Goal: Transaction & Acquisition: Purchase product/service

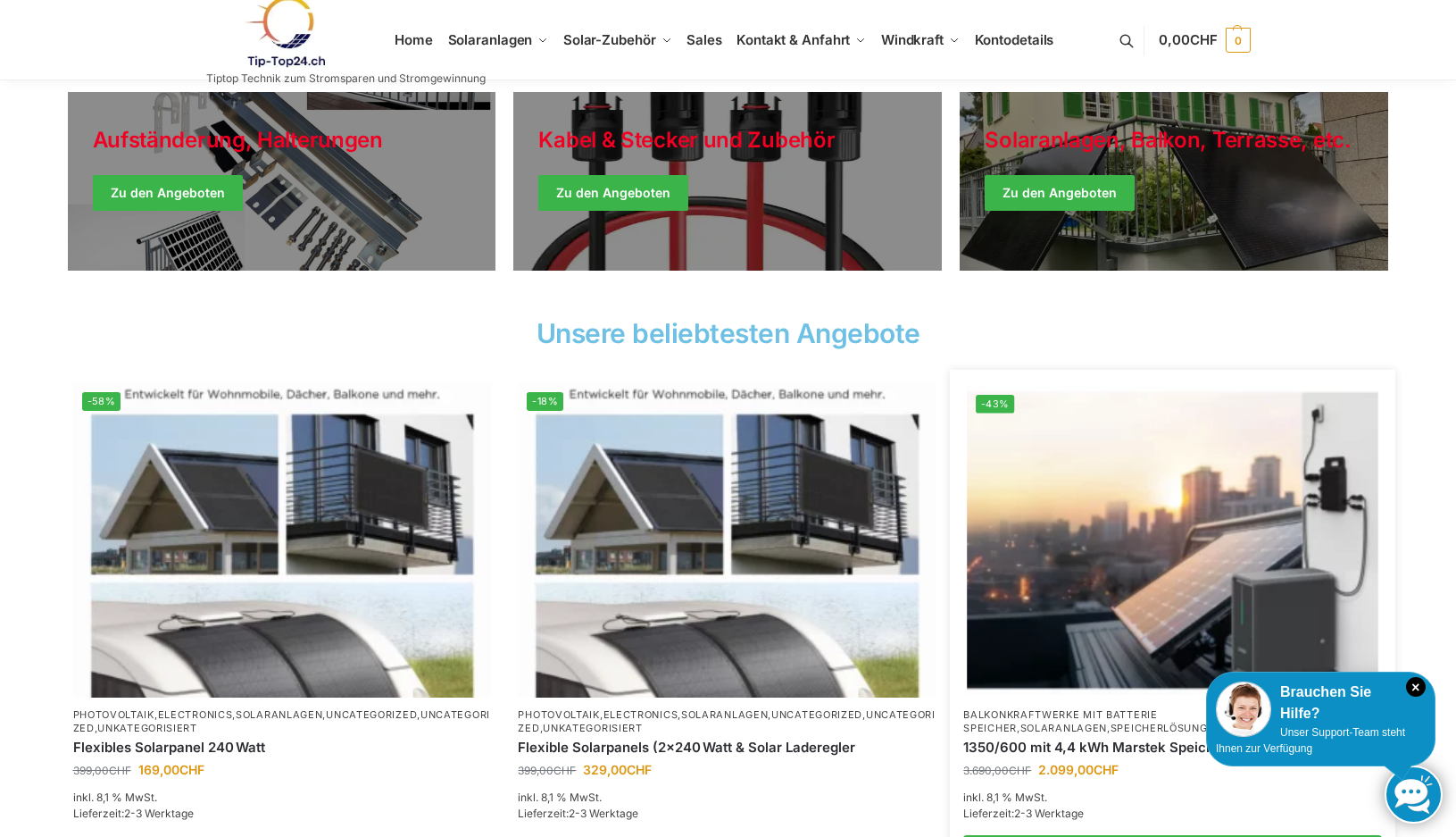
scroll to position [179, 0]
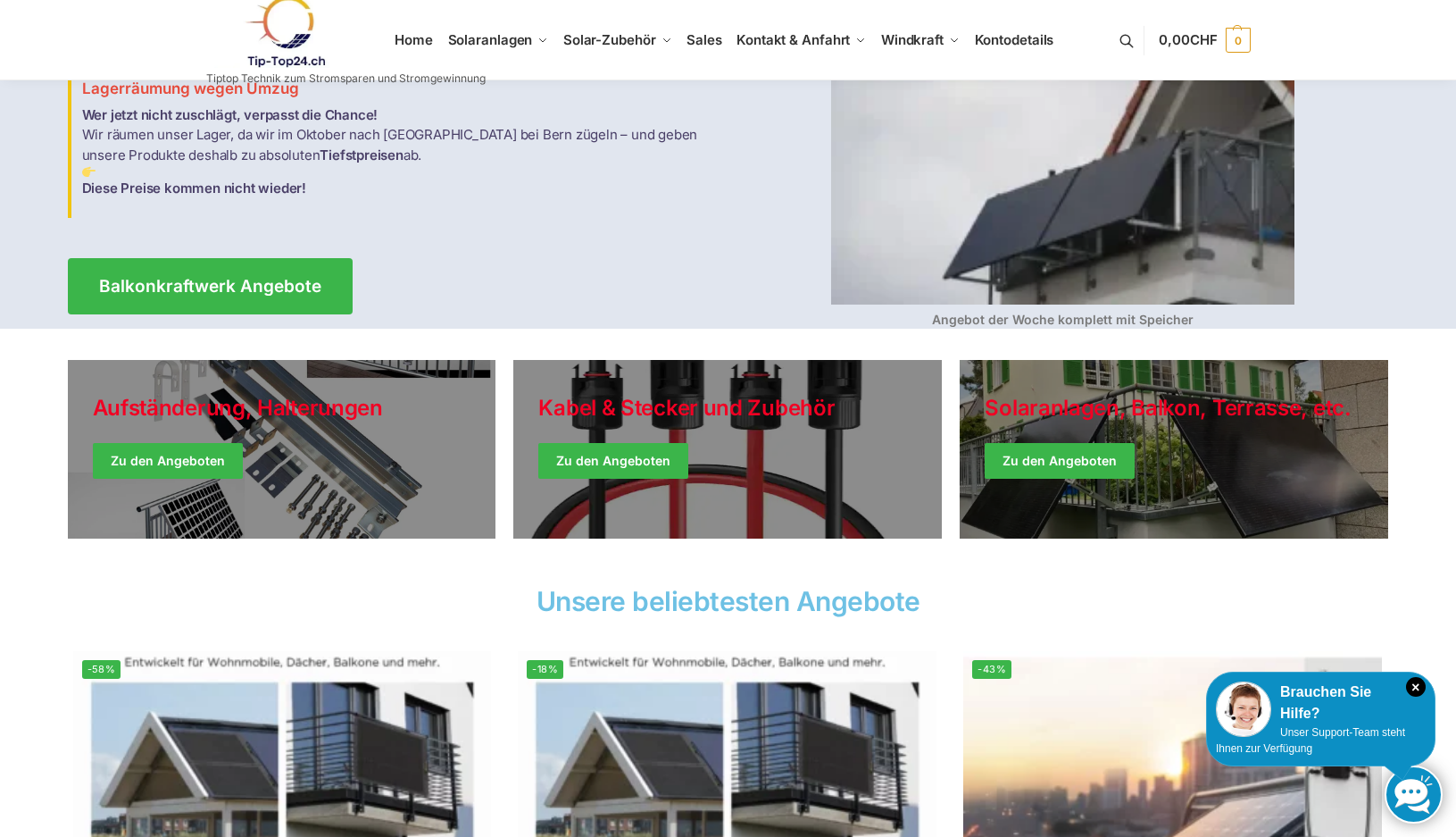
click at [1127, 220] on img at bounding box center [1062, 119] width 463 height 371
click at [1128, 220] on img at bounding box center [1062, 119] width 463 height 371
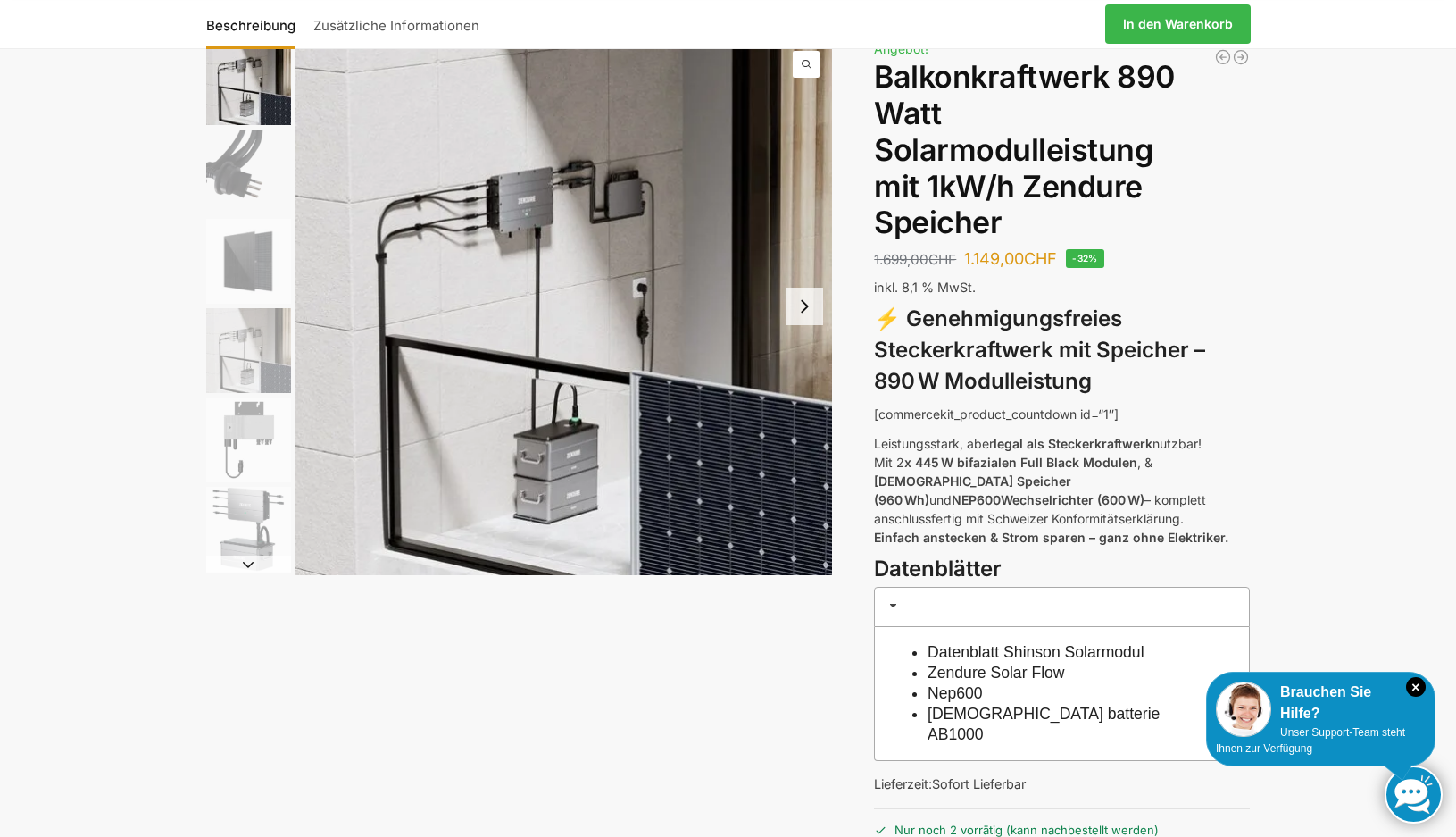
scroll to position [89, 0]
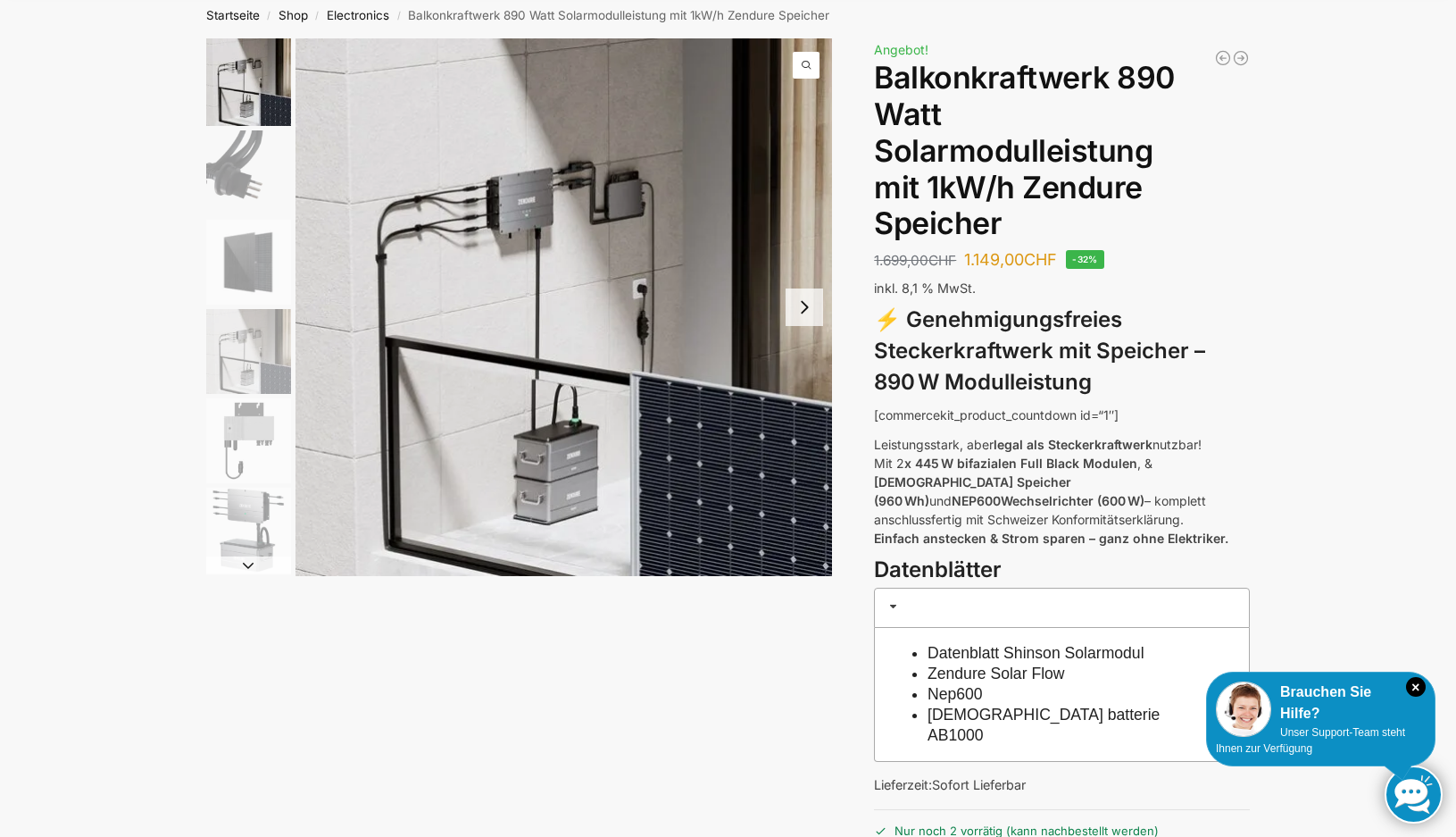
click at [800, 68] on span "1 / 6" at bounding box center [805, 64] width 27 height 27
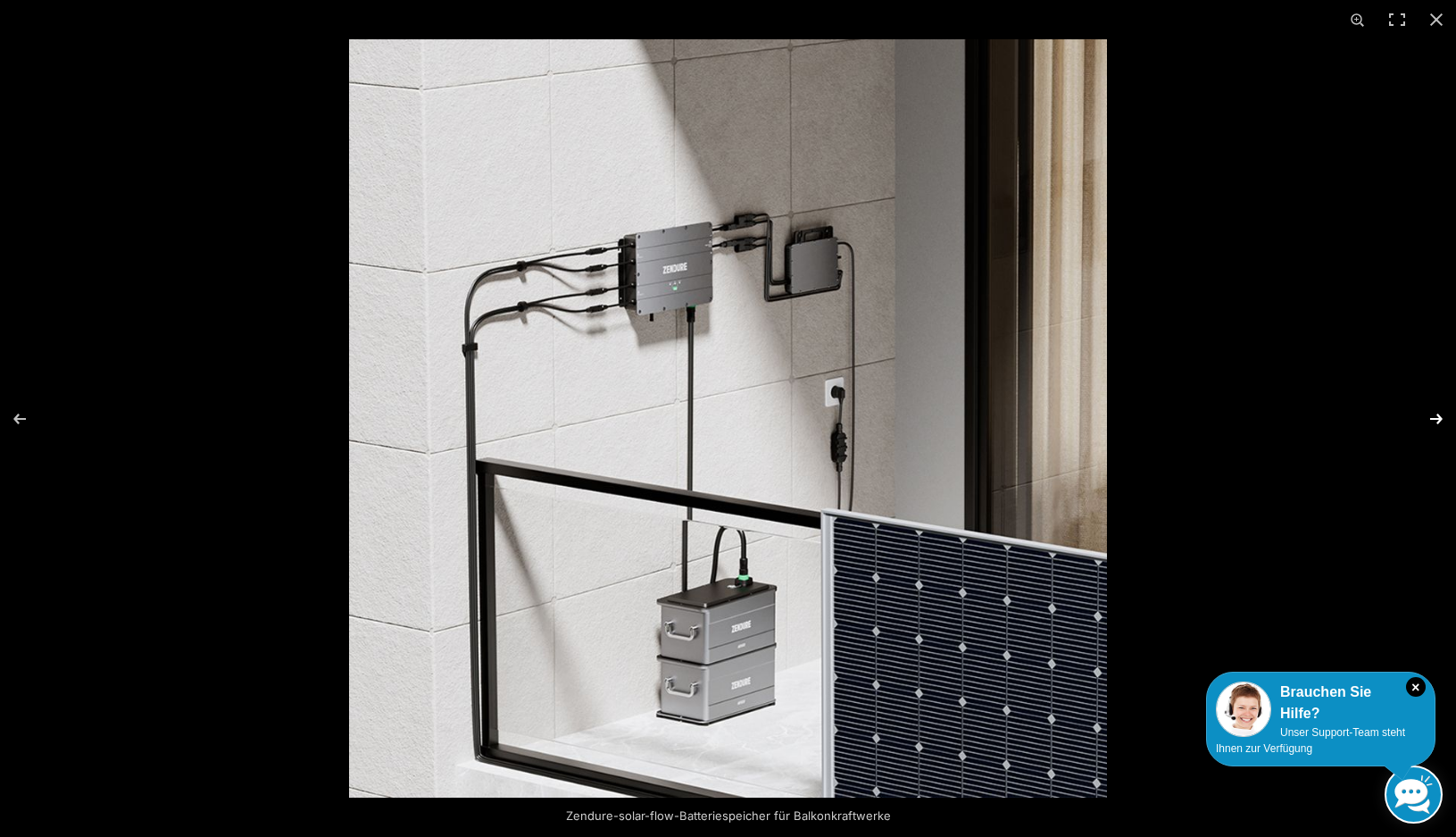
click at [1439, 414] on button "Next (arrow right)" at bounding box center [1425, 418] width 63 height 89
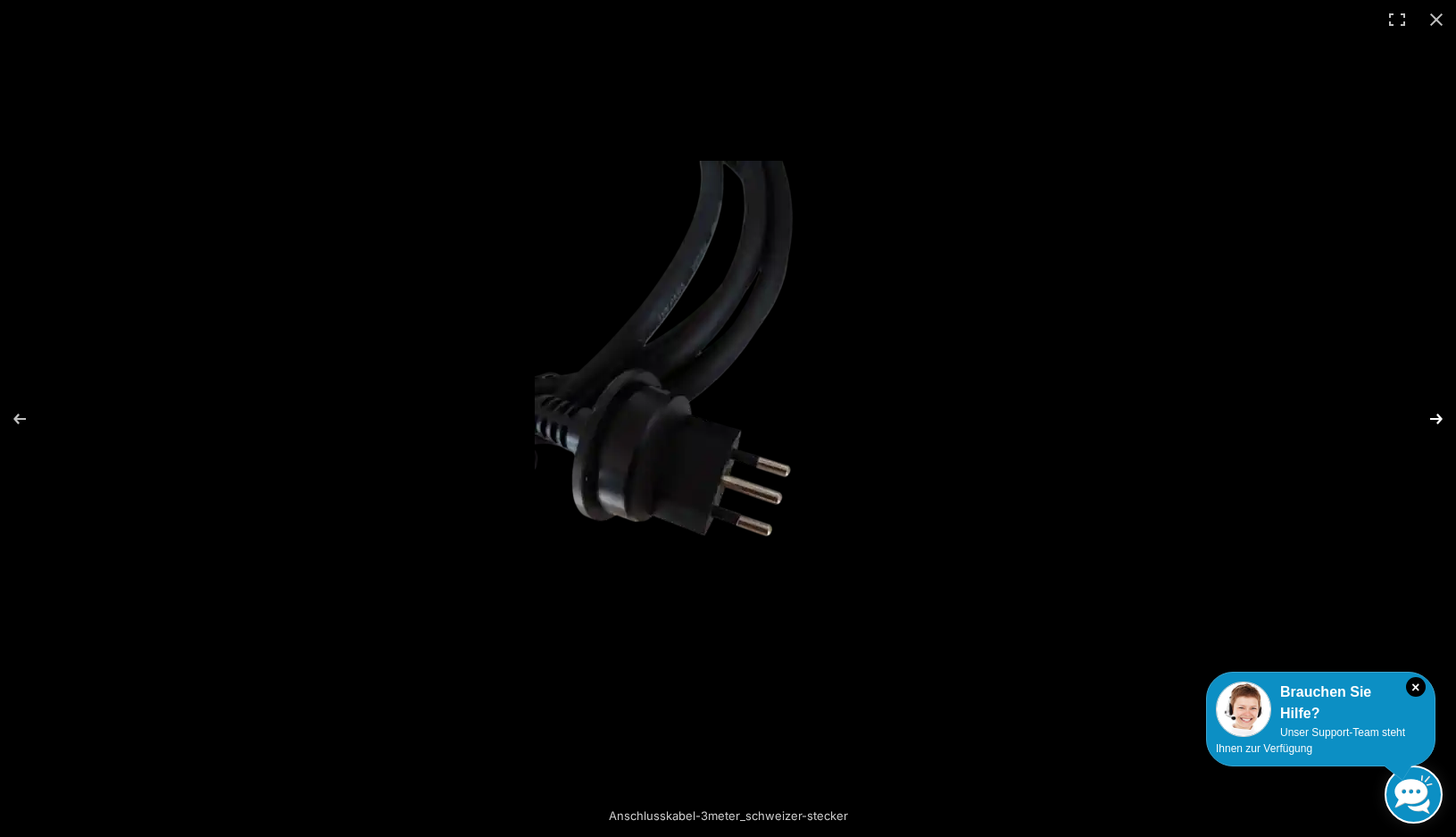
click at [1439, 417] on button "Next (arrow right)" at bounding box center [1425, 418] width 63 height 89
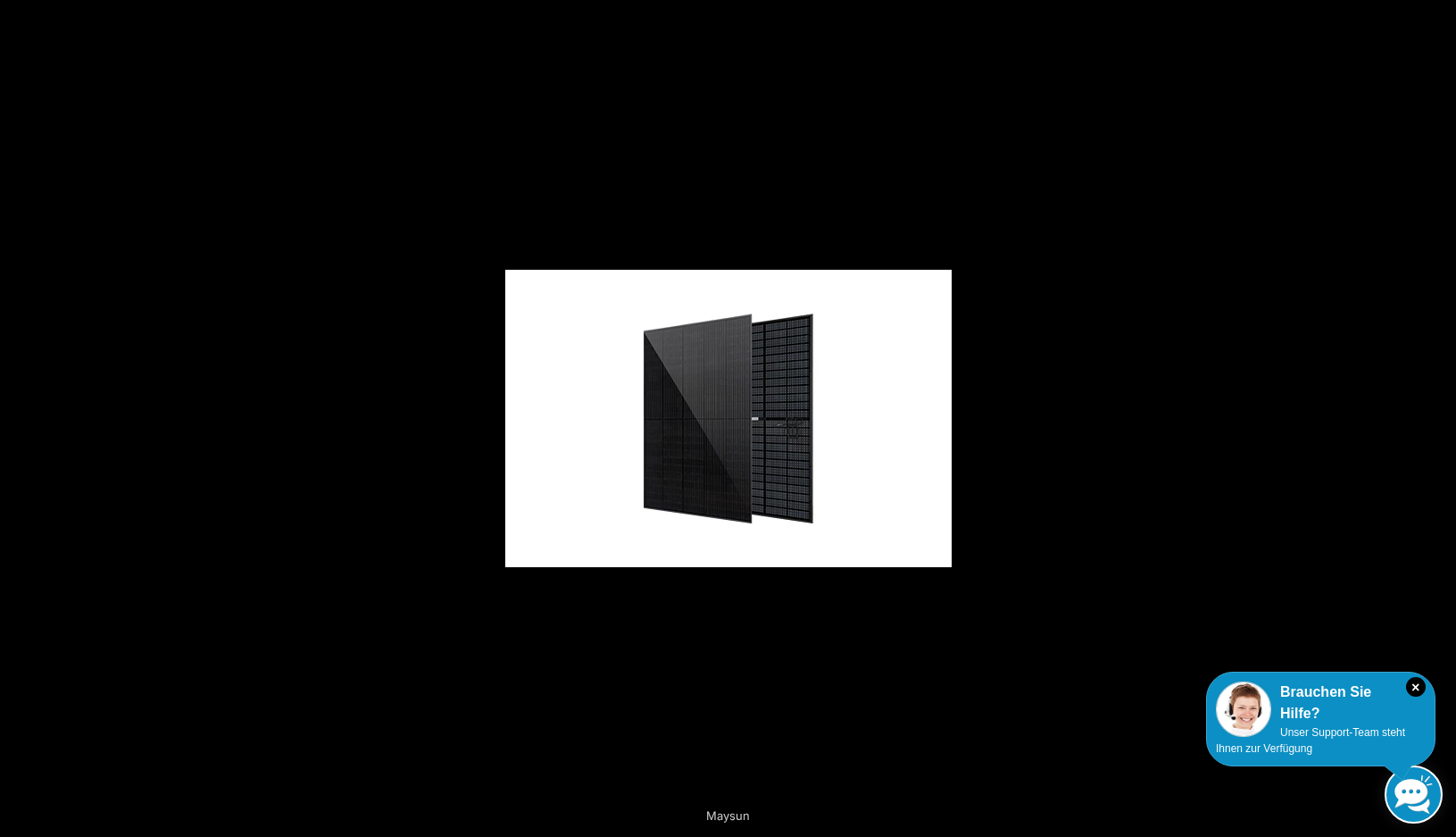
click at [1439, 417] on button "Next (arrow right)" at bounding box center [1425, 418] width 63 height 89
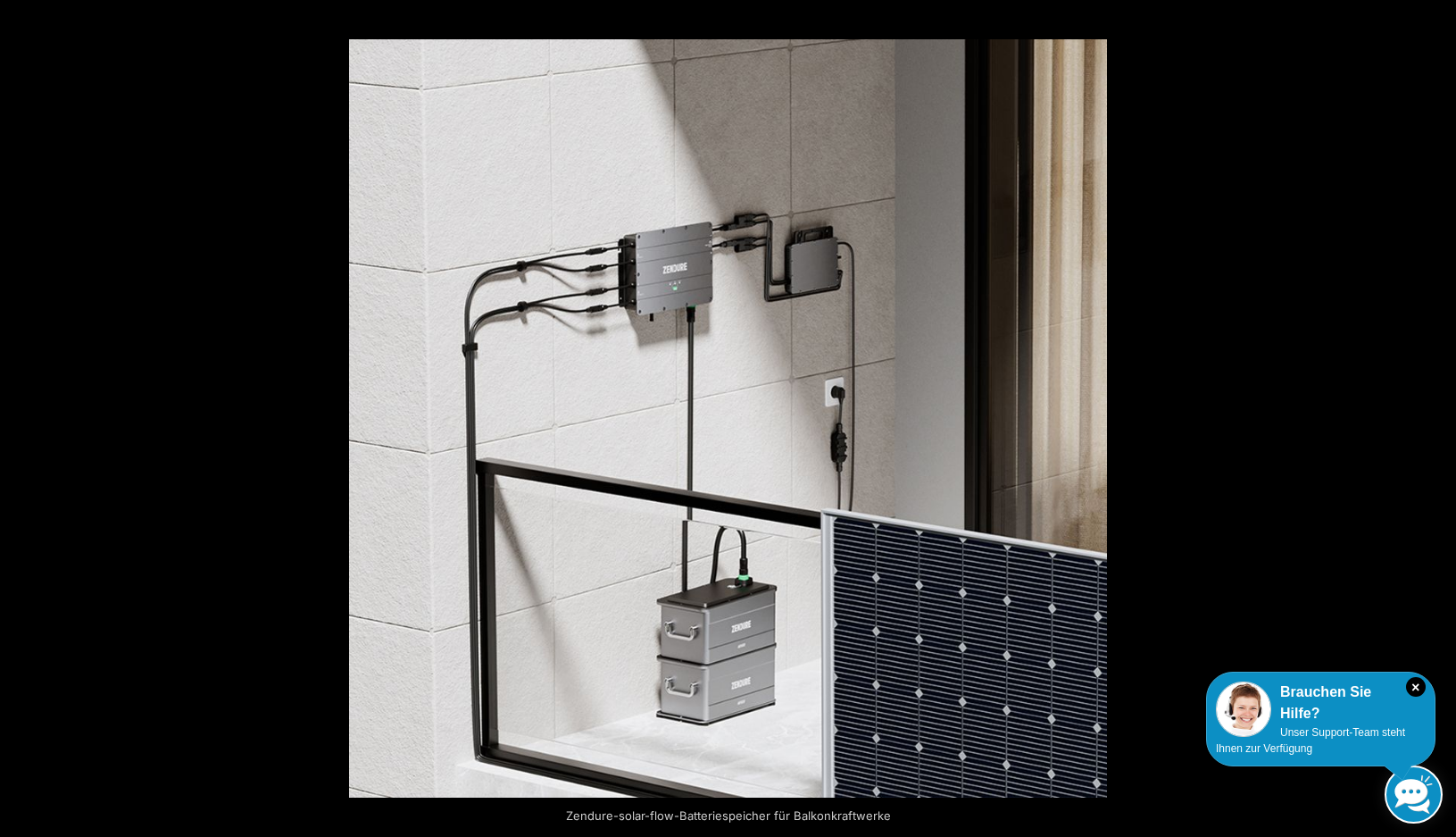
click at [1439, 417] on button "Next (arrow right)" at bounding box center [1425, 418] width 63 height 89
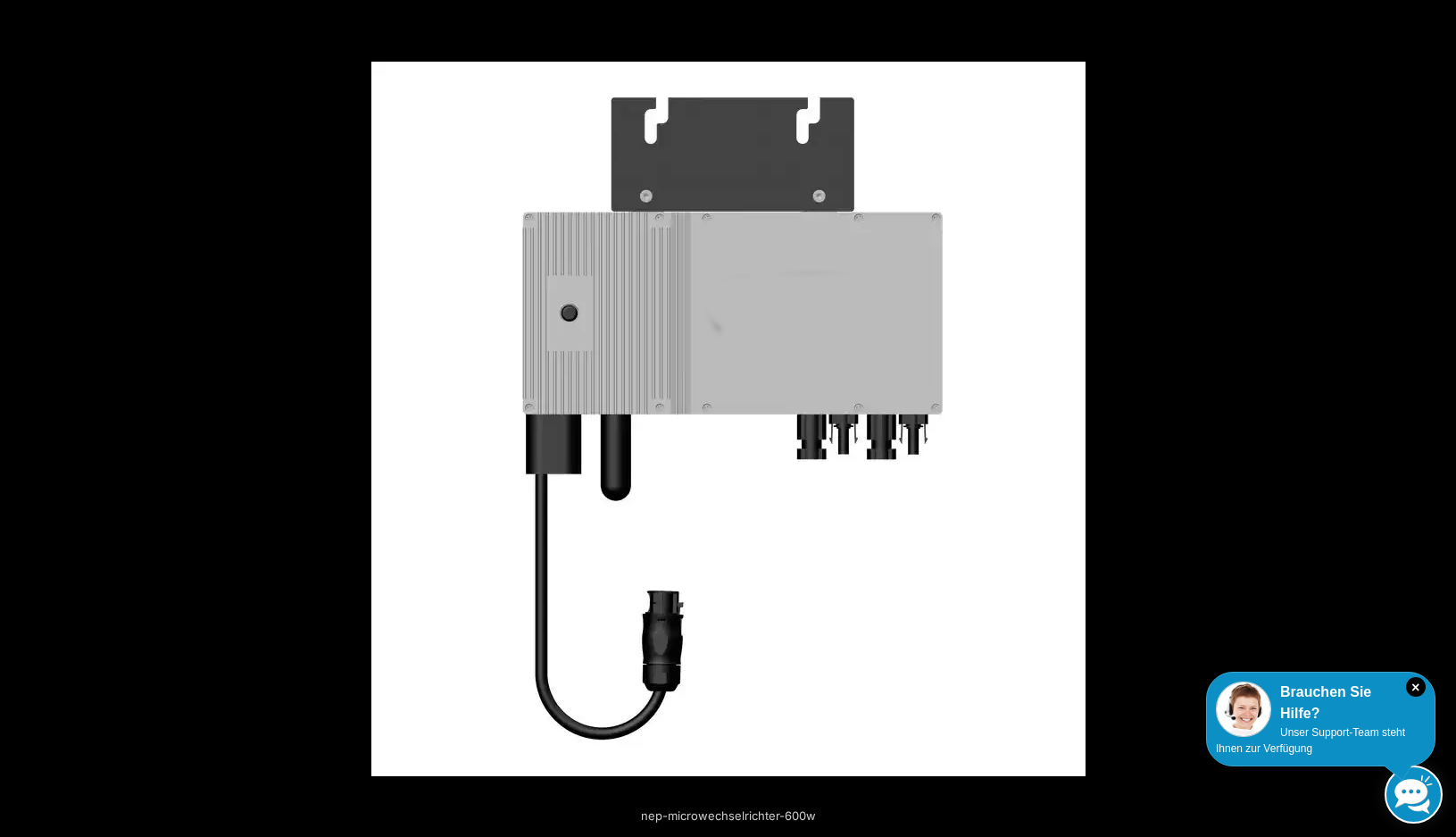
click at [1439, 417] on button "Next (arrow right)" at bounding box center [1425, 418] width 63 height 89
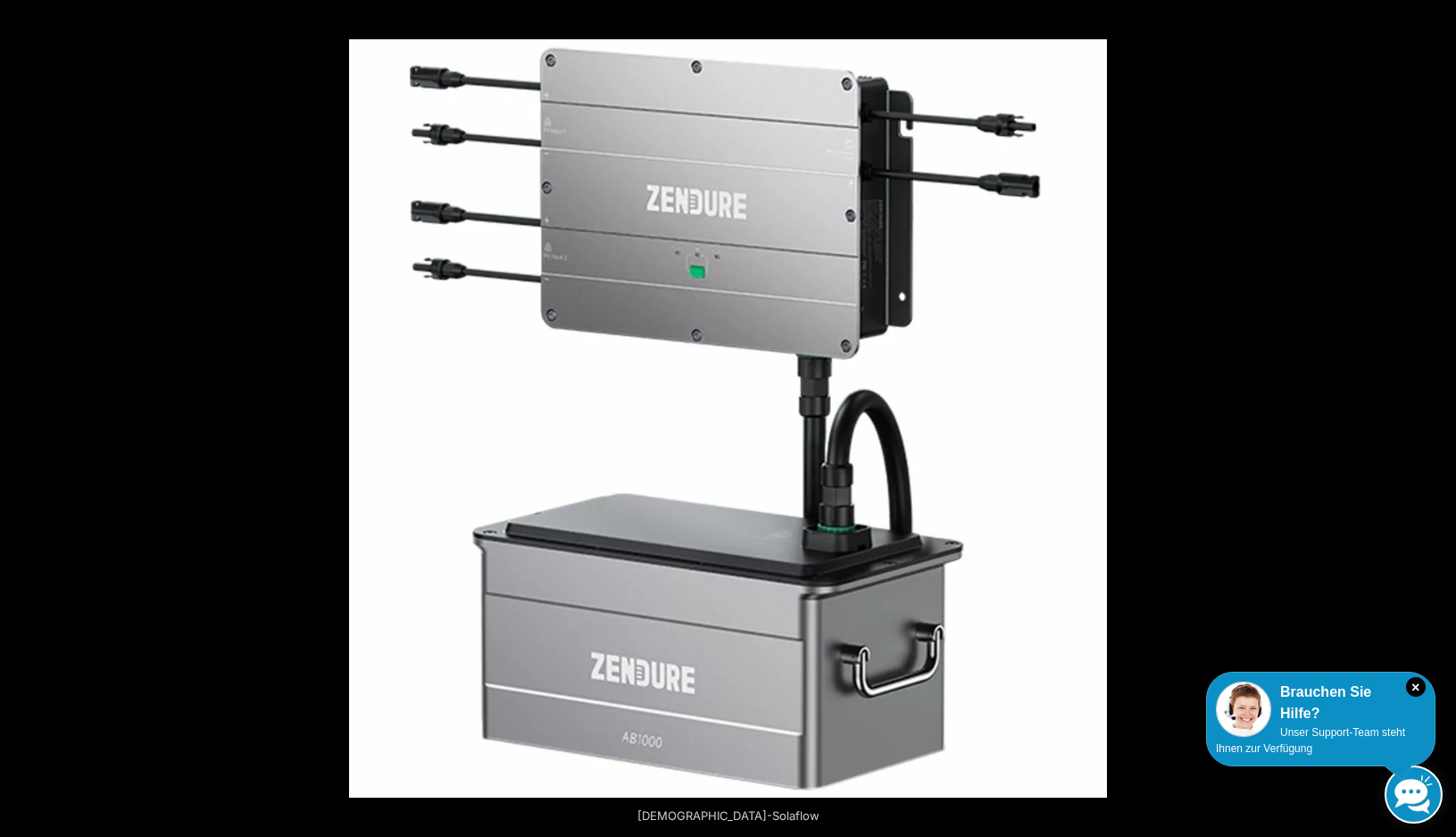
click at [1439, 417] on button "Next (arrow right)" at bounding box center [1425, 418] width 63 height 89
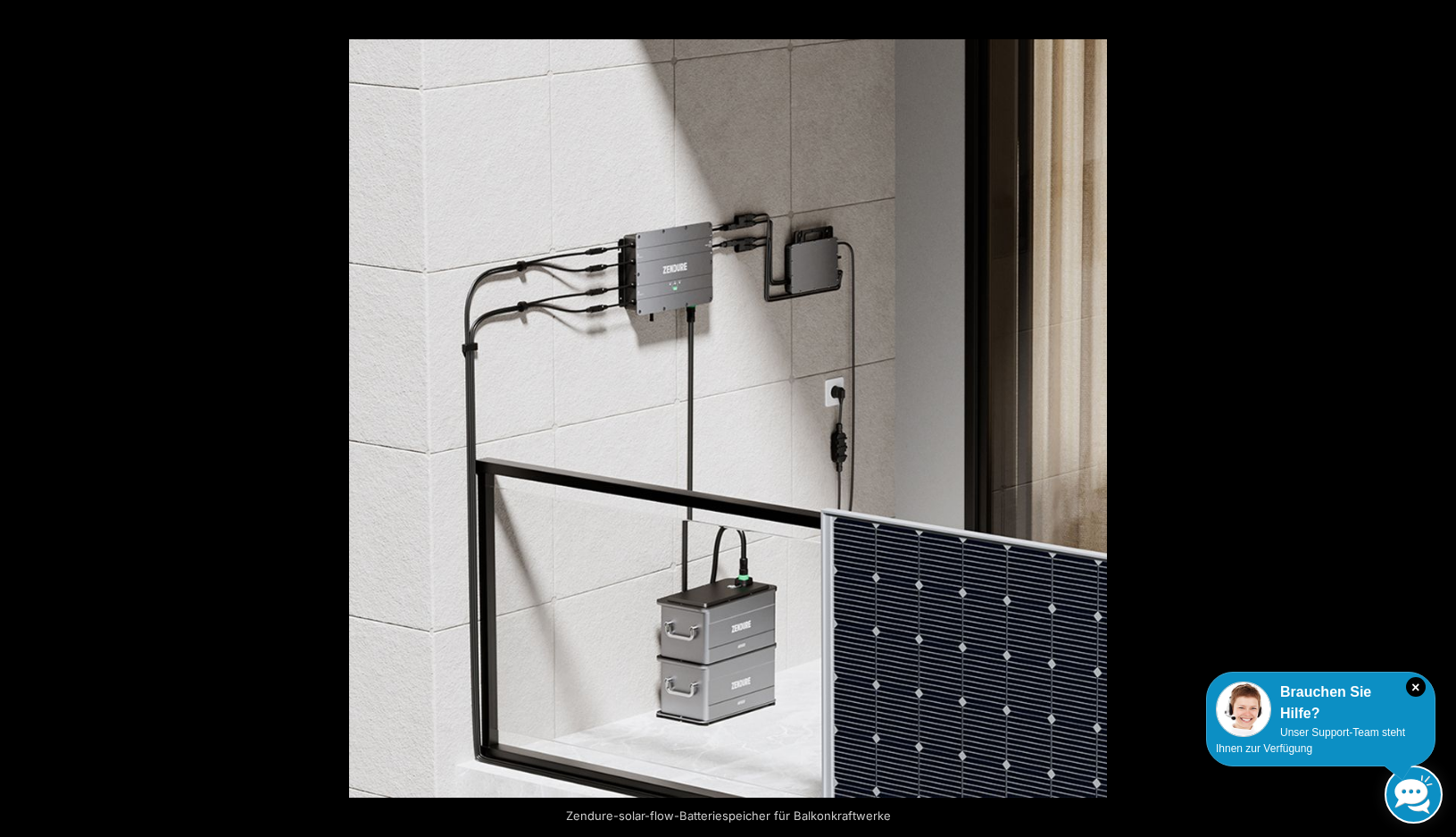
click at [1439, 417] on button "Next (arrow right)" at bounding box center [1425, 418] width 63 height 89
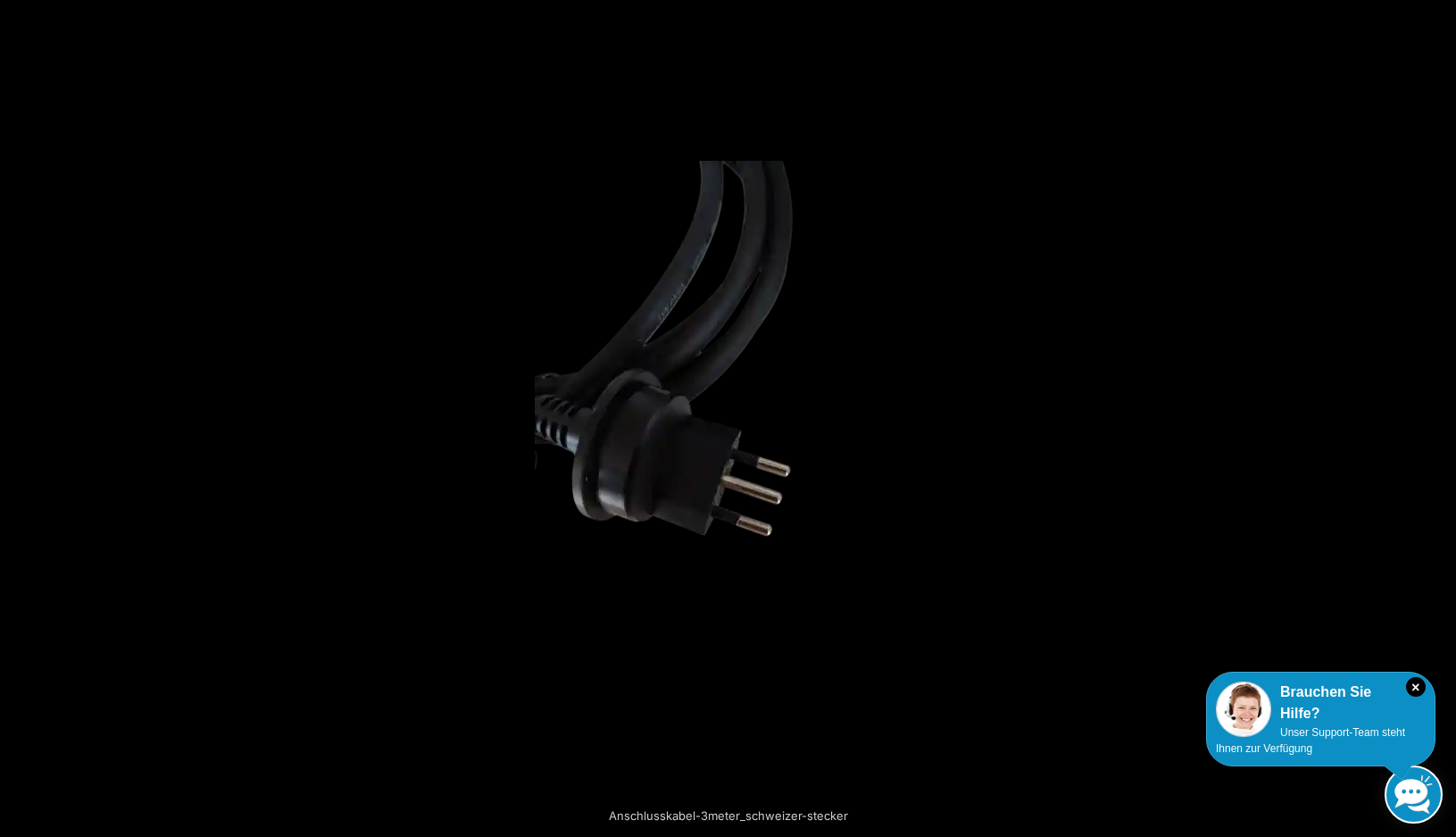
click at [1439, 417] on button "Next (arrow right)" at bounding box center [1425, 418] width 63 height 89
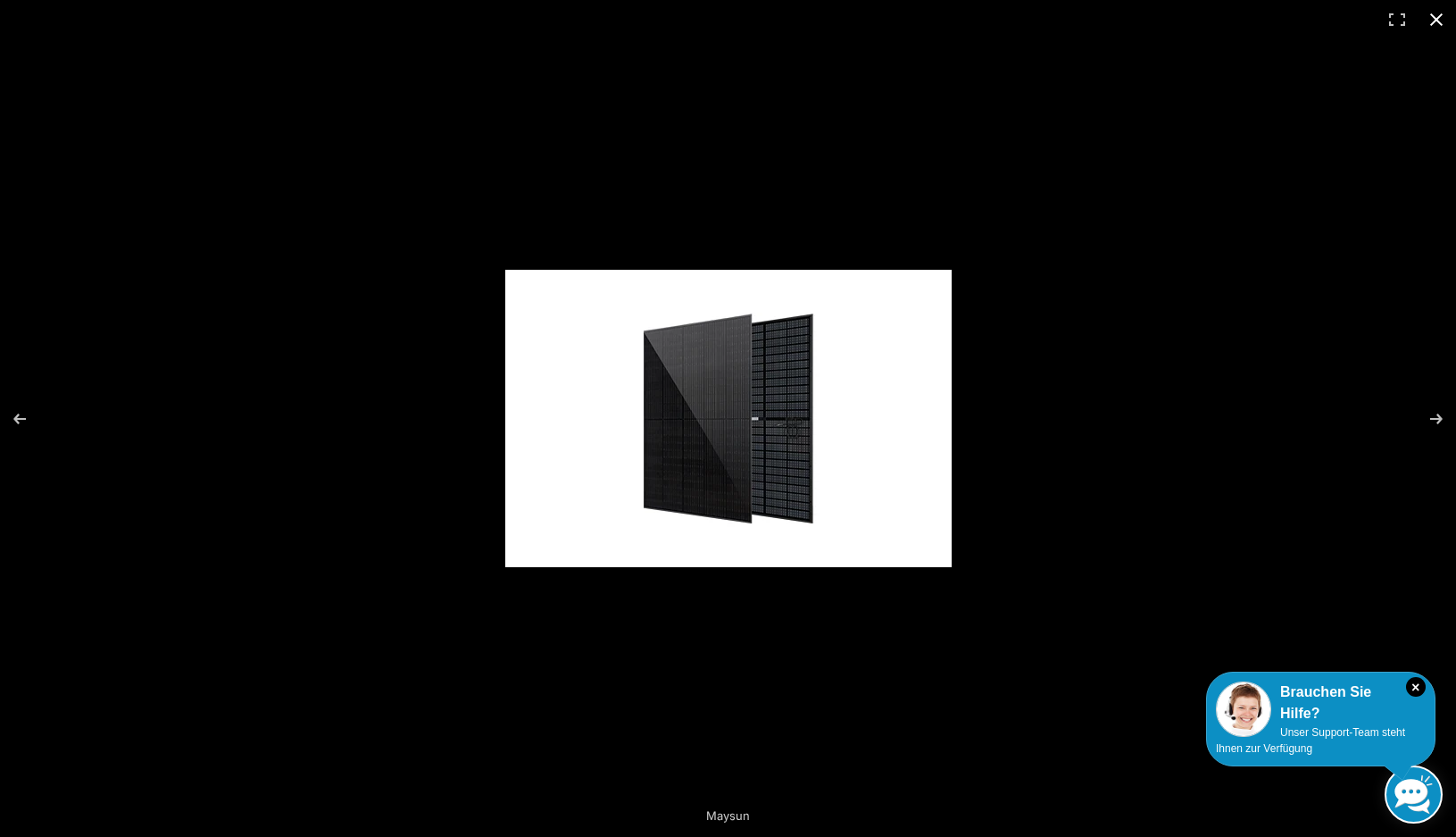
click at [1427, 19] on button "Close (Esc)" at bounding box center [1436, 19] width 40 height 40
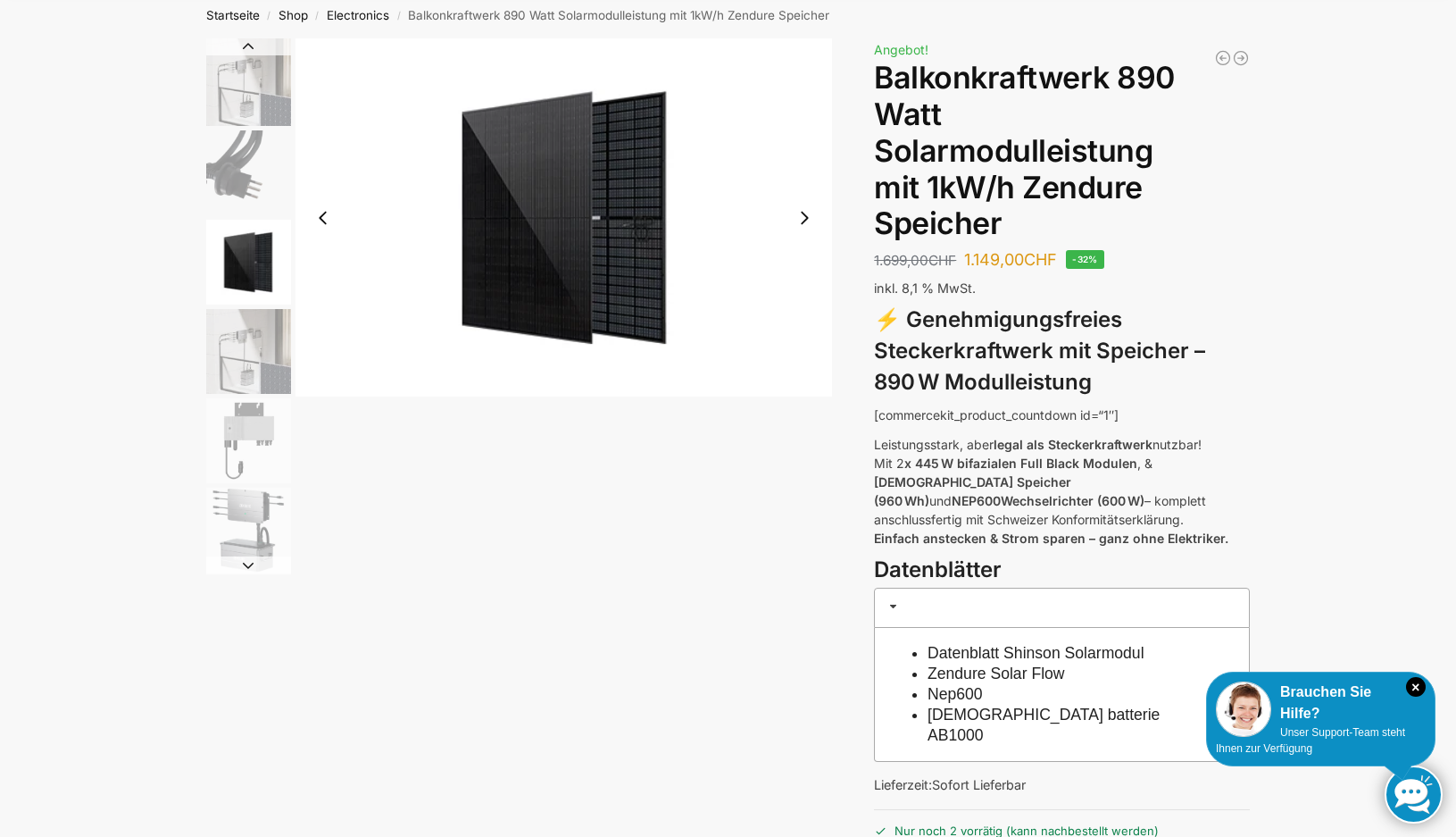
click at [983, 644] on link "Datenblatt Shinson Solarmodul" at bounding box center [1036, 652] width 217 height 17
